Goal: Find specific page/section: Find specific page/section

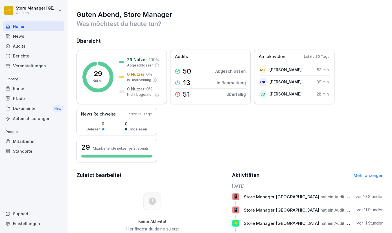
click at [21, 46] on div "Audits" at bounding box center [34, 46] width 62 height 10
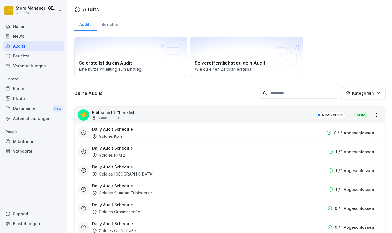
click at [111, 27] on div "Berichte" at bounding box center [110, 24] width 27 height 14
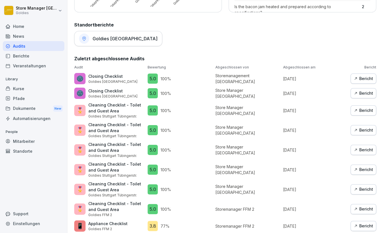
scroll to position [271, 0]
click at [123, 32] on div "Goldies [GEOGRAPHIC_DATA]" at bounding box center [118, 38] width 88 height 15
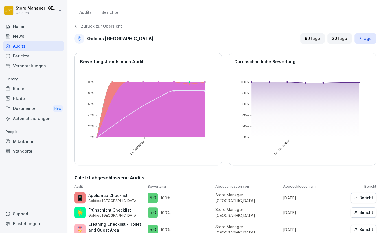
scroll to position [6, 0]
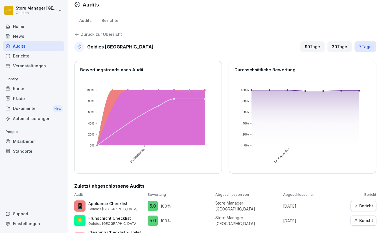
click at [78, 24] on div "Audits" at bounding box center [85, 20] width 22 height 14
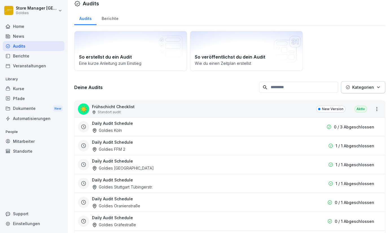
scroll to position [4, 0]
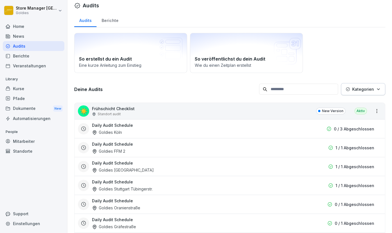
click at [90, 19] on div "Audits" at bounding box center [85, 20] width 22 height 14
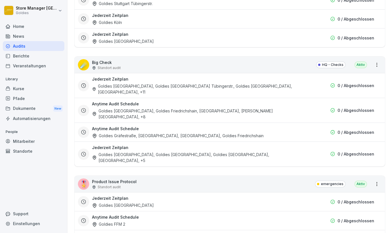
scroll to position [752, 0]
click at [379, 63] on html "Store Manager [GEOGRAPHIC_DATA] Goldies Home News Audits Berichte Veranstaltung…" at bounding box center [196, 116] width 392 height 233
click at [0, 0] on link "Alle Berichte ansehen" at bounding box center [0, 0] width 0 height 0
